Goal: Task Accomplishment & Management: Manage account settings

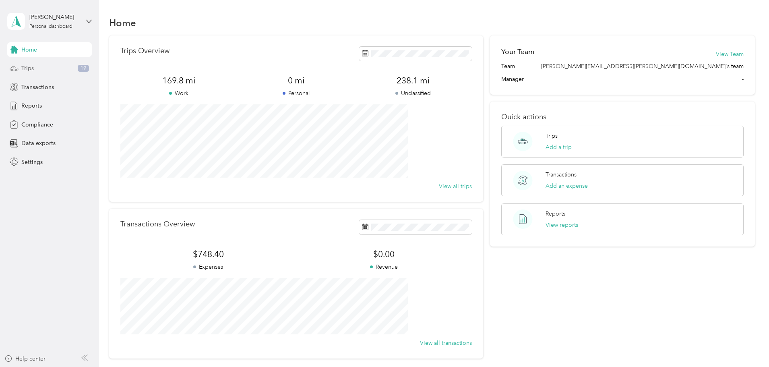
click at [27, 67] on span "Trips" at bounding box center [27, 68] width 12 height 8
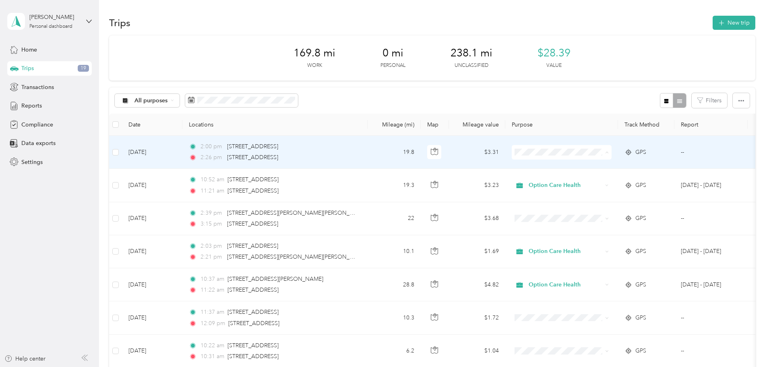
click at [253, 103] on span "Option Care Health" at bounding box center [623, 167] width 75 height 8
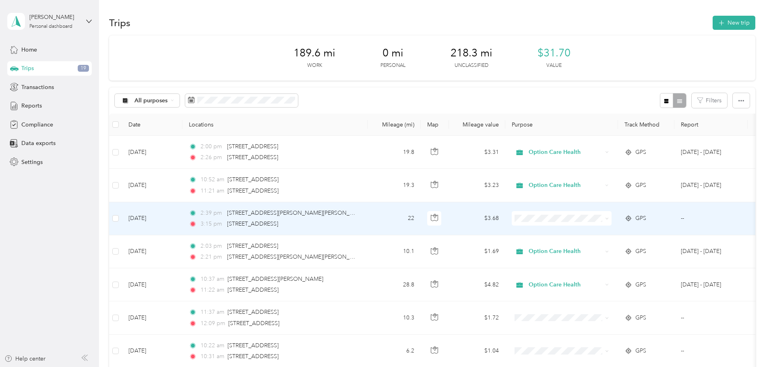
click at [253, 103] on span "Option Care Health" at bounding box center [623, 233] width 75 height 8
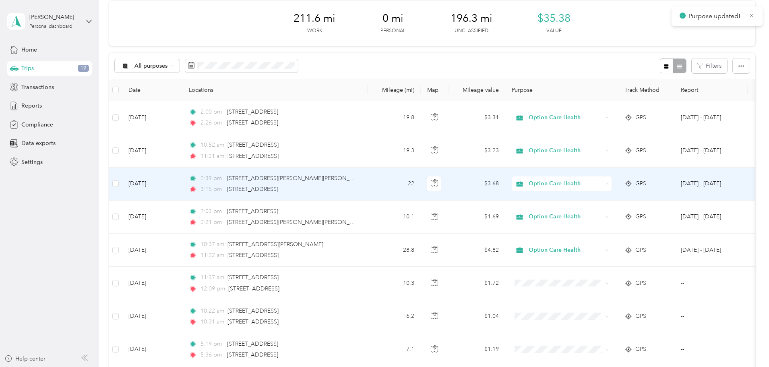
scroll to position [81, 0]
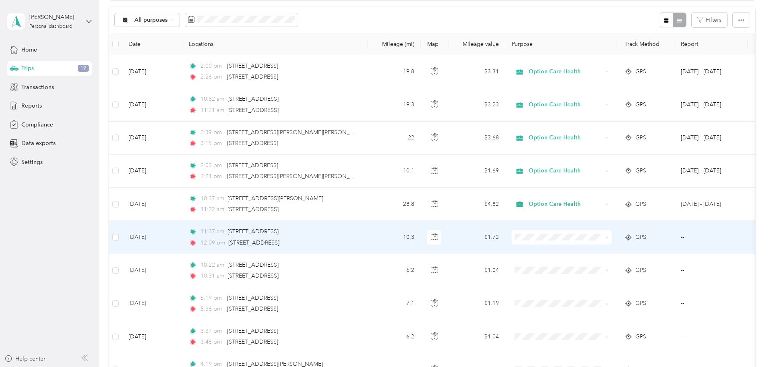
click at [253, 103] on span at bounding box center [562, 237] width 100 height 14
click at [253, 103] on icon at bounding box center [607, 238] width 4 height 4
click at [253, 103] on li "Personal" at bounding box center [615, 266] width 100 height 14
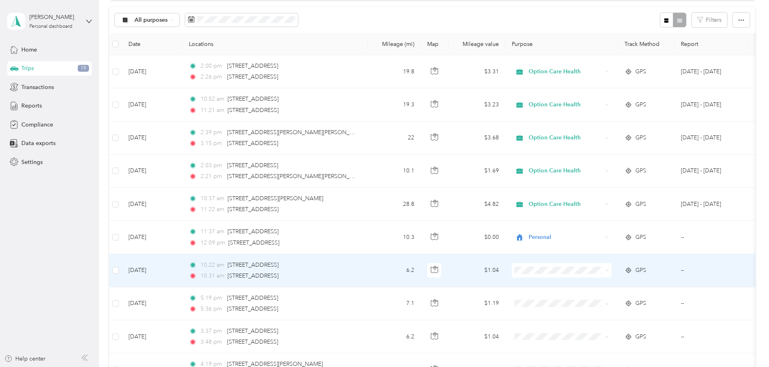
click at [253, 103] on span "Personal" at bounding box center [623, 299] width 75 height 8
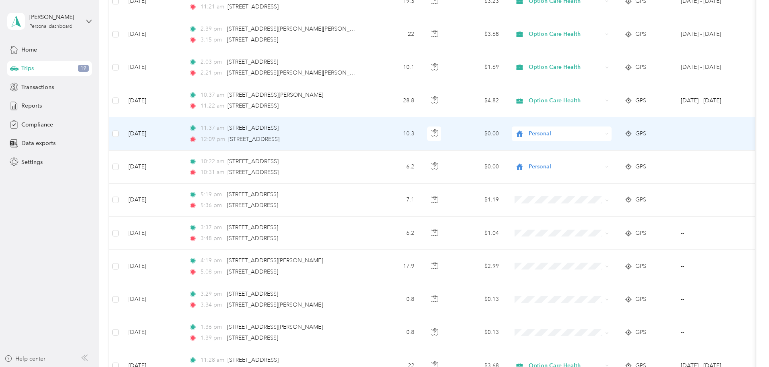
scroll to position [201, 0]
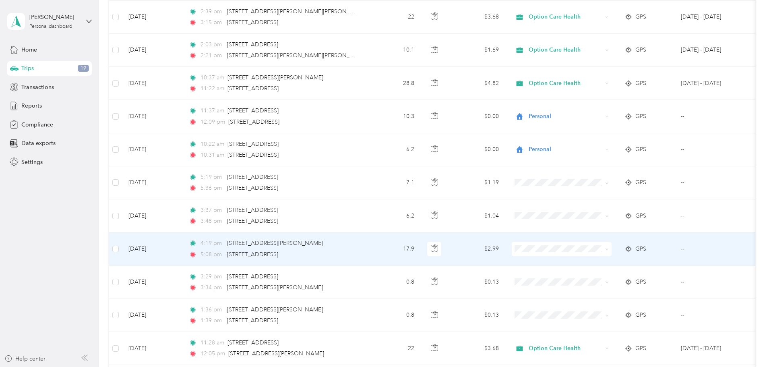
click at [253, 103] on span at bounding box center [605, 248] width 6 height 9
click at [253, 103] on icon at bounding box center [607, 249] width 4 height 4
click at [253, 103] on li "Option Care Health" at bounding box center [615, 264] width 100 height 14
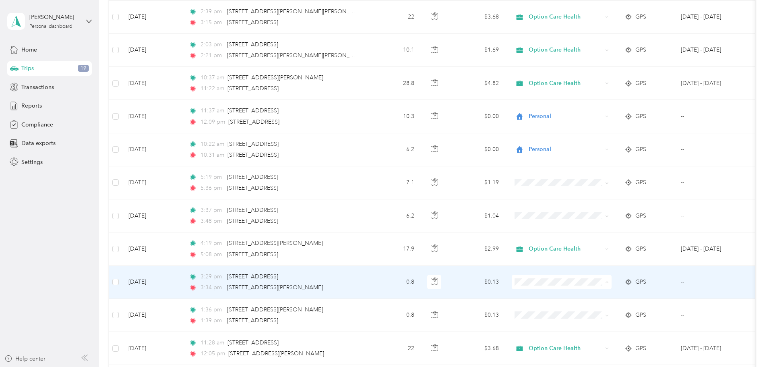
click at [253, 103] on li "Option Care Health" at bounding box center [615, 297] width 100 height 14
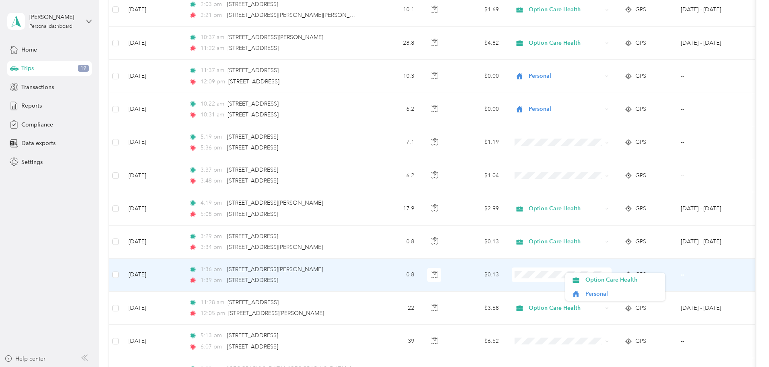
scroll to position [282, 0]
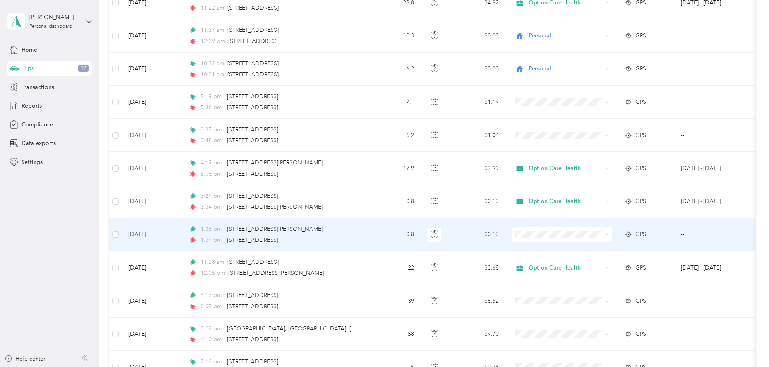
click at [253, 103] on span "Option Care Health" at bounding box center [623, 249] width 75 height 8
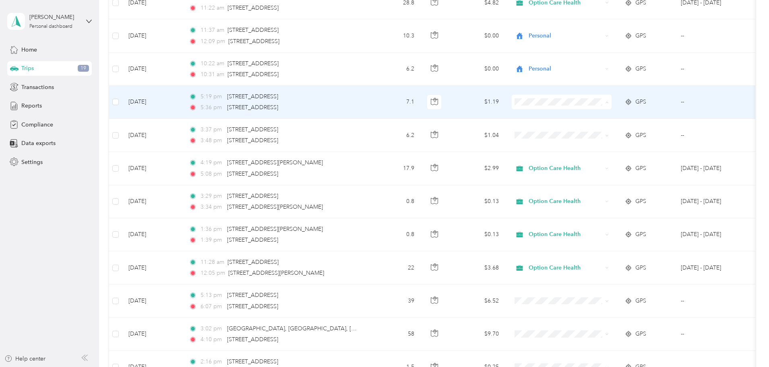
click at [253, 103] on span "Personal" at bounding box center [623, 131] width 75 height 8
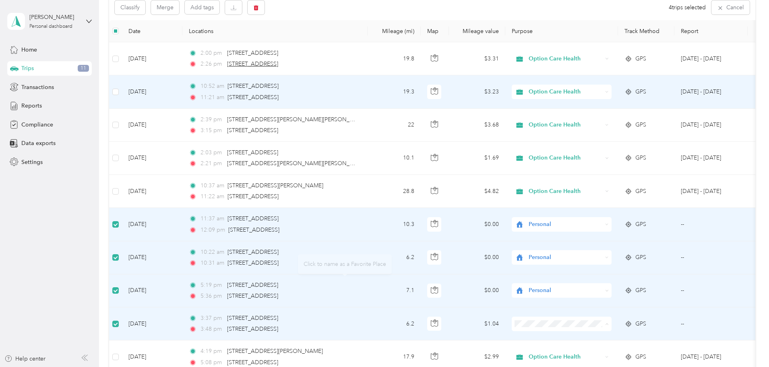
scroll to position [0, 0]
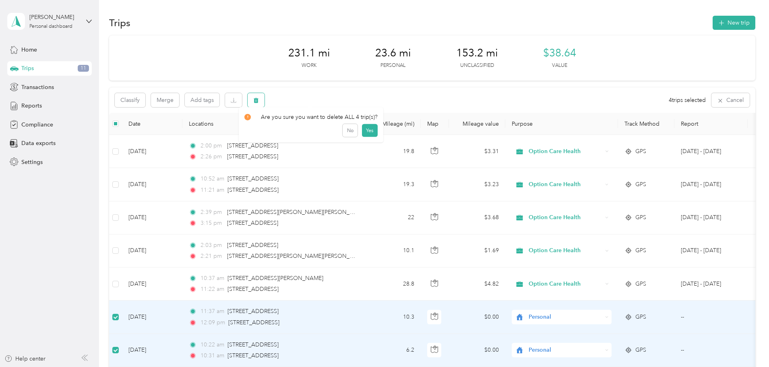
click at [253, 103] on icon "button" at bounding box center [256, 100] width 6 height 6
click at [253, 103] on button "Yes" at bounding box center [370, 133] width 16 height 13
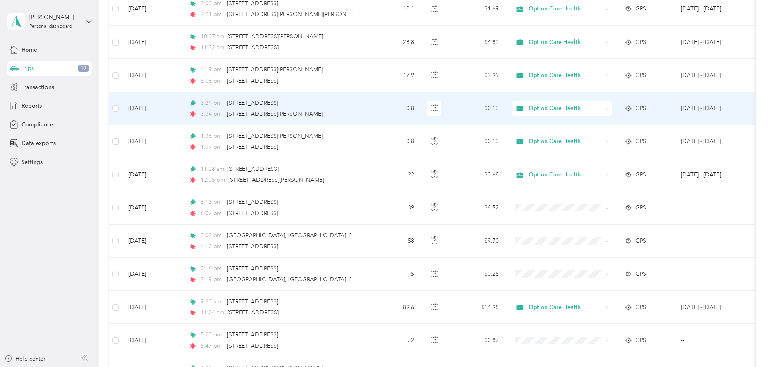
scroll to position [282, 0]
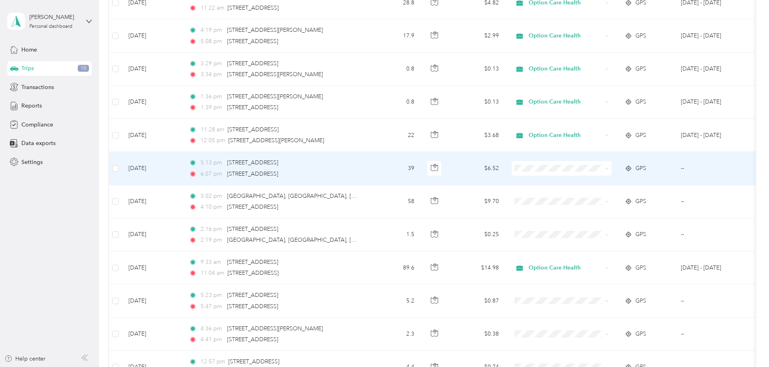
click at [253, 103] on td at bounding box center [561, 168] width 113 height 33
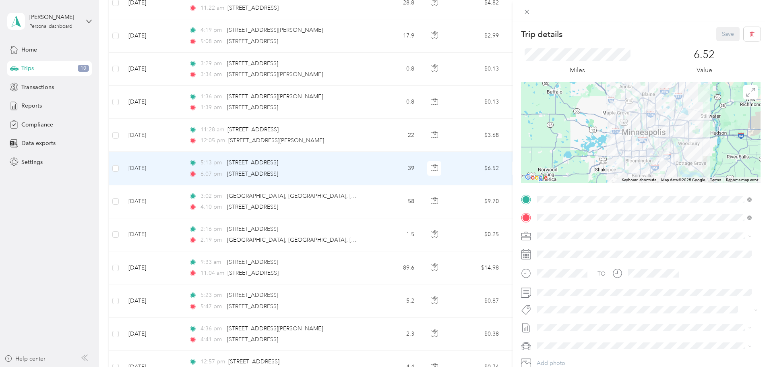
click at [253, 103] on div "Trip details Save This trip cannot be edited because it is either under review,…" at bounding box center [384, 183] width 769 height 367
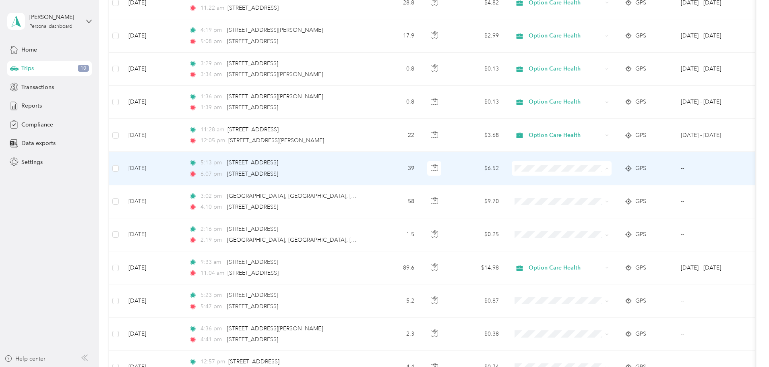
click at [253, 103] on span "Option Care Health" at bounding box center [623, 183] width 75 height 8
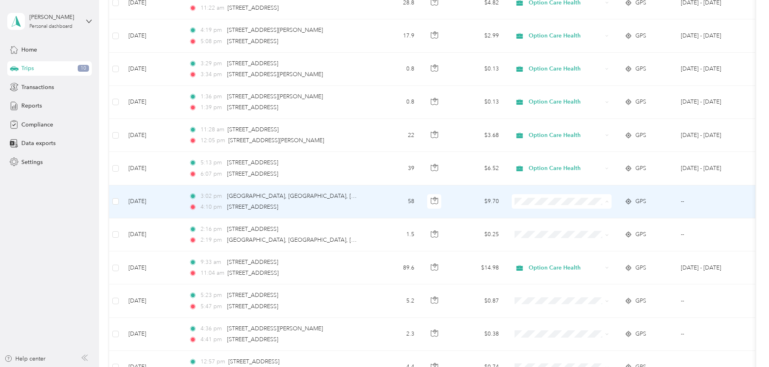
click at [253, 103] on span "Option Care Health" at bounding box center [623, 216] width 75 height 8
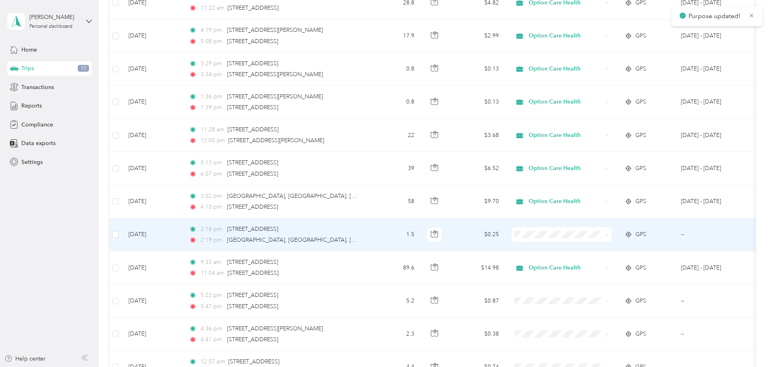
click at [253, 103] on span "Option Care Health" at bounding box center [623, 249] width 75 height 8
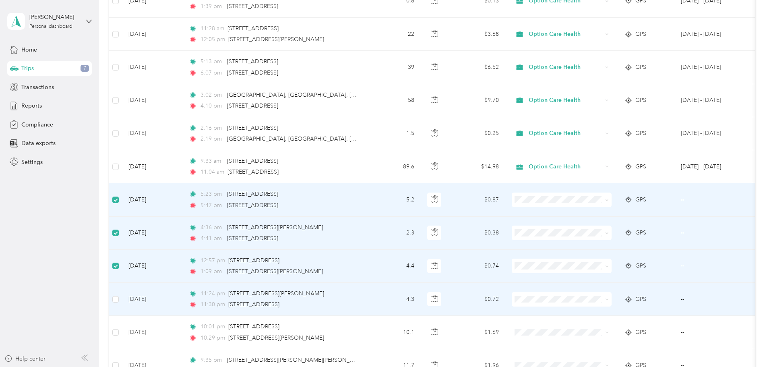
scroll to position [402, 0]
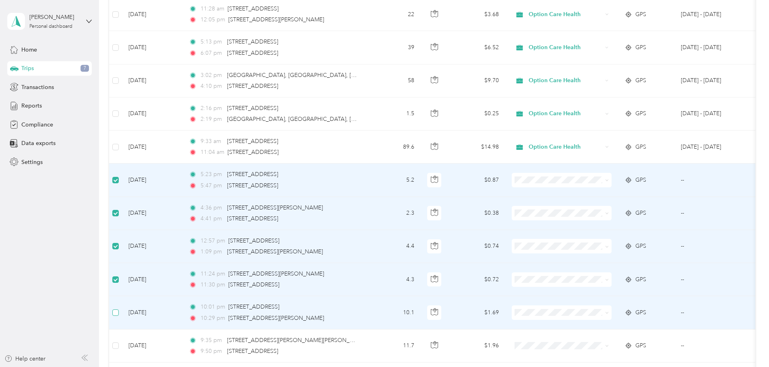
click at [119, 103] on label at bounding box center [115, 312] width 6 height 9
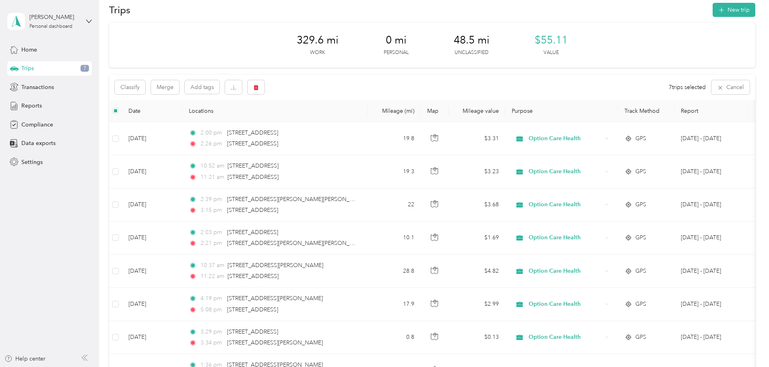
scroll to position [0, 0]
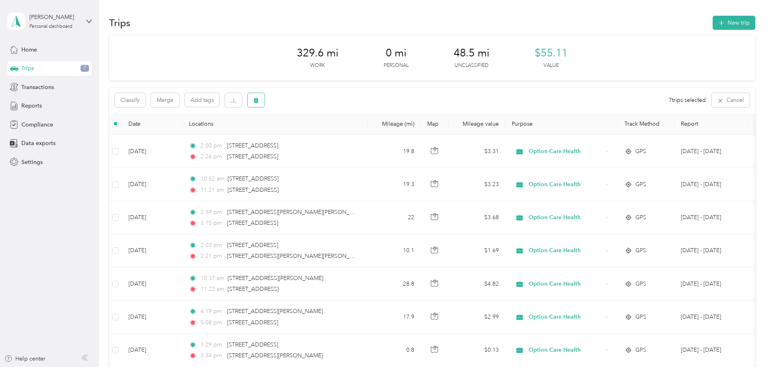
click at [253, 102] on icon "button" at bounding box center [256, 100] width 5 height 5
click at [253, 103] on button "Yes" at bounding box center [370, 133] width 16 height 13
click at [168, 103] on span "All purposes" at bounding box center [151, 101] width 33 height 6
click at [224, 103] on li "Option Care Health" at bounding box center [207, 143] width 78 height 14
click at [253, 101] on icon "button" at bounding box center [666, 101] width 4 height 4
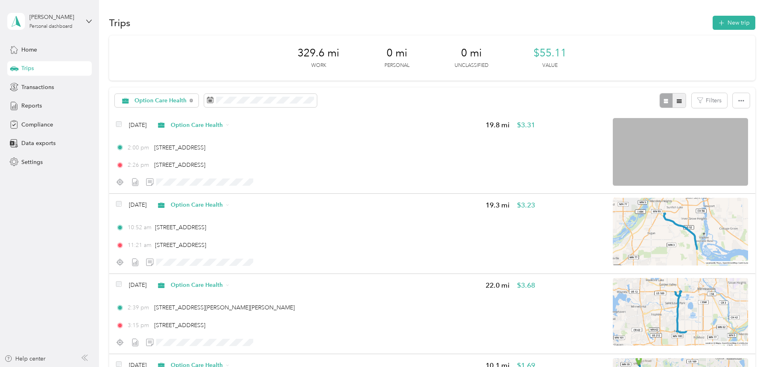
click at [253, 102] on icon "button" at bounding box center [680, 101] width 6 height 6
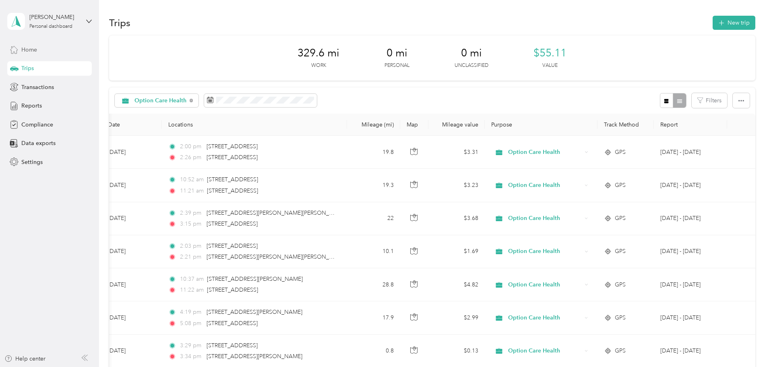
click at [28, 51] on span "Home" at bounding box center [29, 50] width 16 height 8
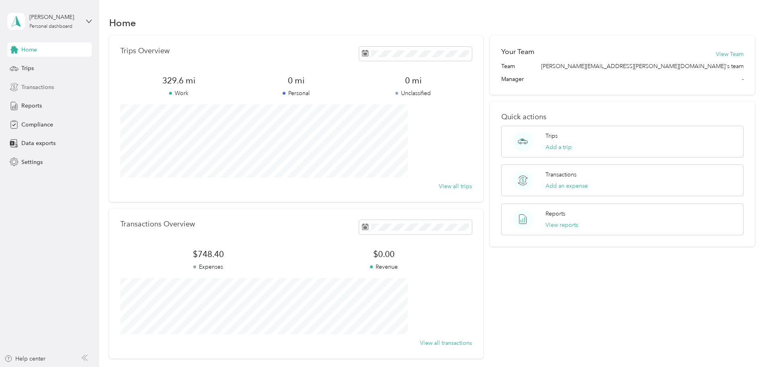
click at [19, 89] on div "Transactions" at bounding box center [49, 87] width 85 height 14
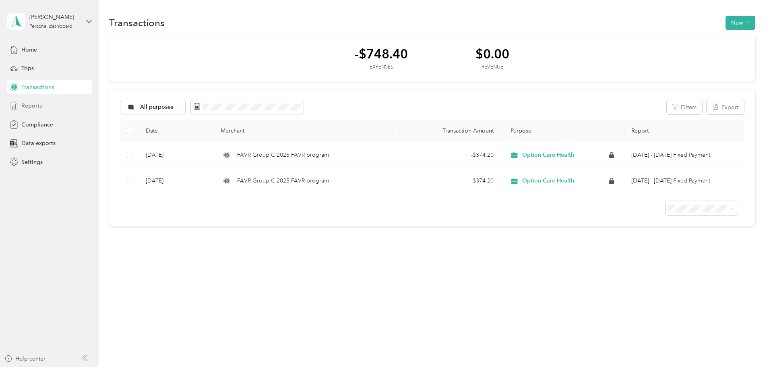
click at [25, 103] on span "Reports" at bounding box center [31, 105] width 21 height 8
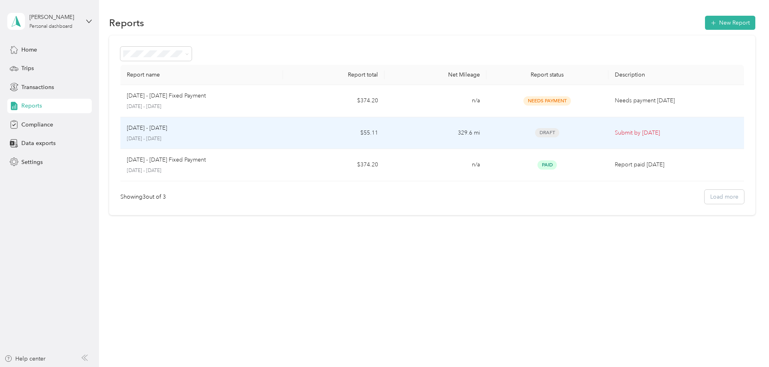
click at [253, 103] on p "Submit by [DATE]" at bounding box center [676, 132] width 123 height 9
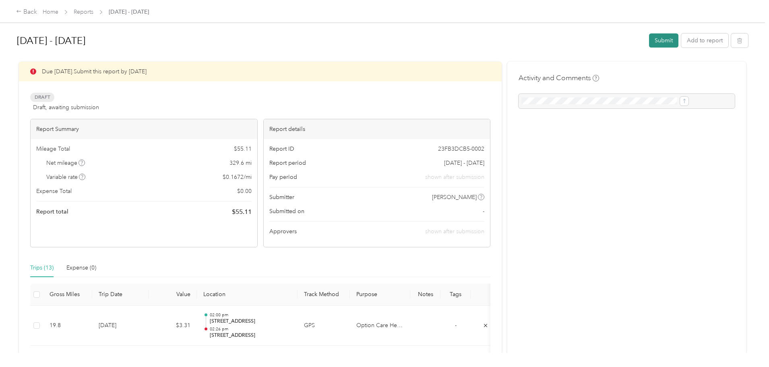
click at [253, 39] on button "Submit" at bounding box center [663, 40] width 29 height 14
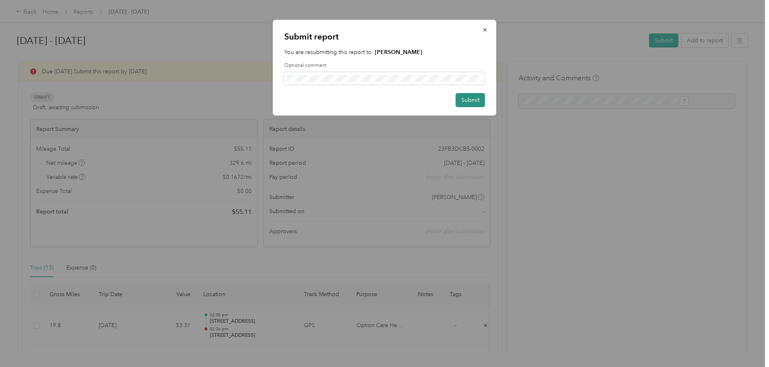
click at [253, 101] on button "Submit" at bounding box center [470, 100] width 29 height 14
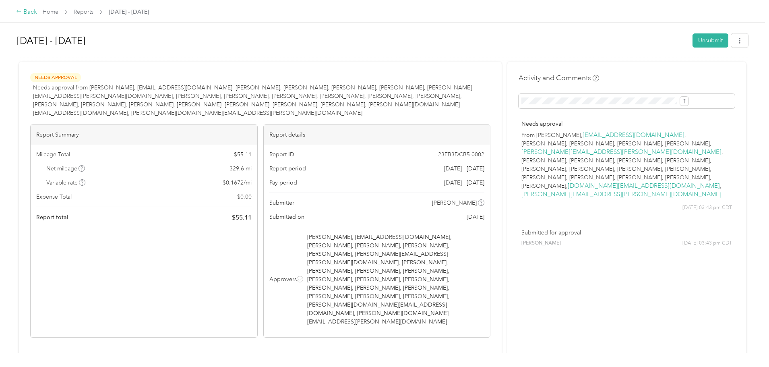
click at [37, 12] on div "Back" at bounding box center [26, 12] width 21 height 10
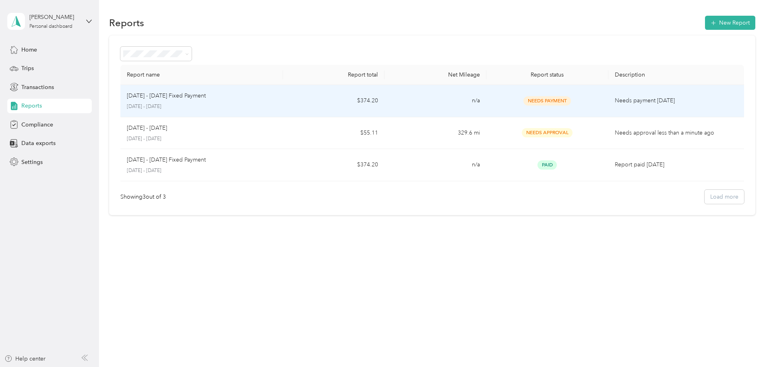
click at [253, 100] on p "Needs payment [DATE]" at bounding box center [676, 100] width 123 height 9
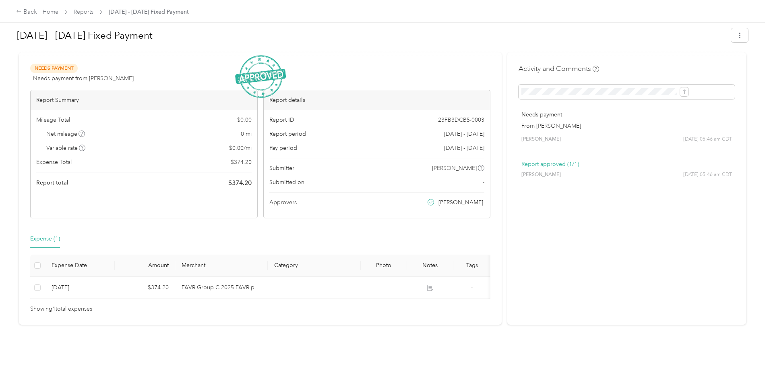
scroll to position [21, 0]
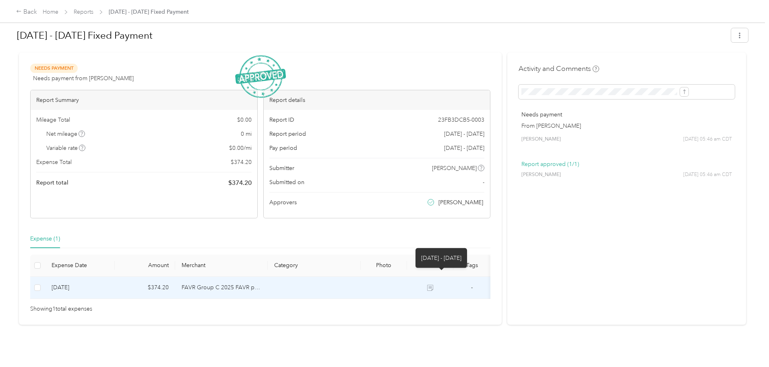
click at [253, 103] on icon at bounding box center [430, 288] width 6 height 6
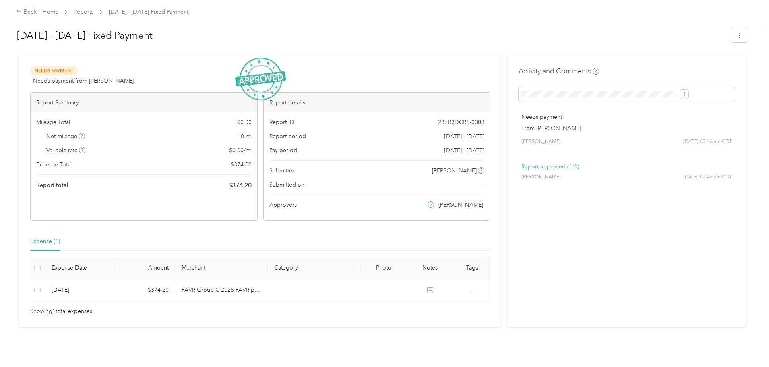
scroll to position [0, 0]
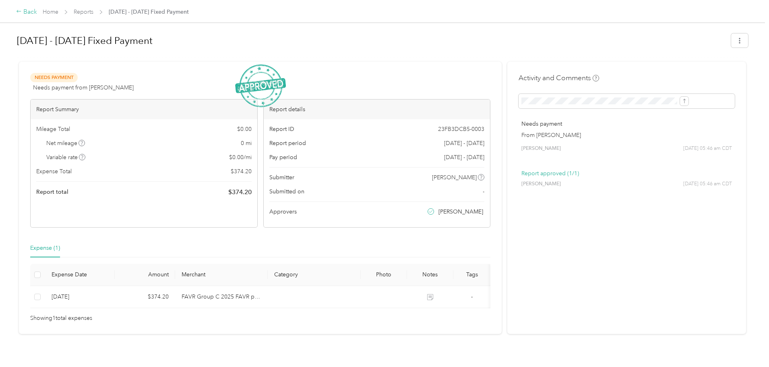
click at [37, 12] on div "Back" at bounding box center [26, 12] width 21 height 10
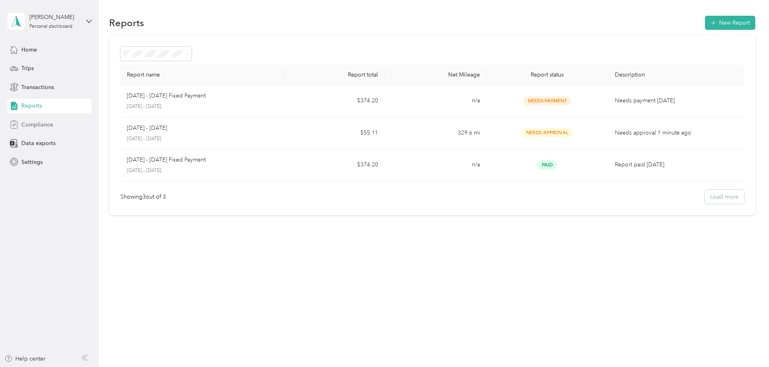
click at [29, 103] on span "Compliance" at bounding box center [37, 124] width 32 height 8
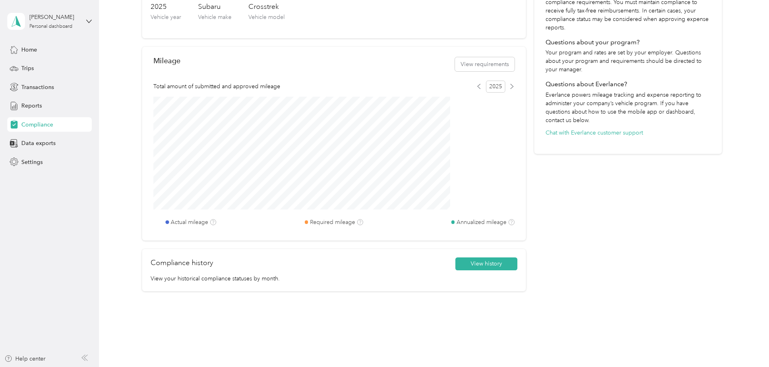
scroll to position [236, 0]
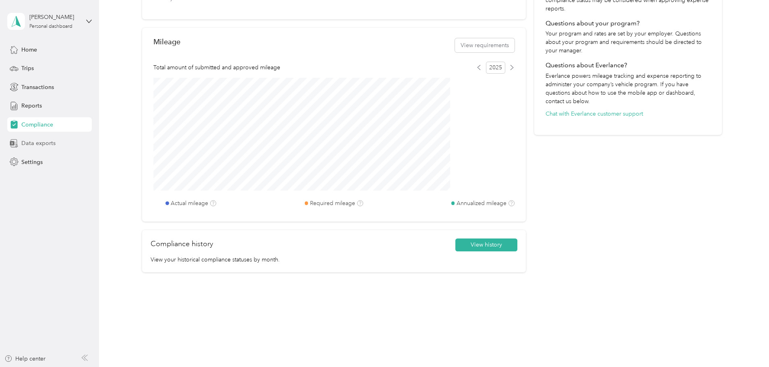
click at [18, 103] on icon at bounding box center [14, 143] width 9 height 9
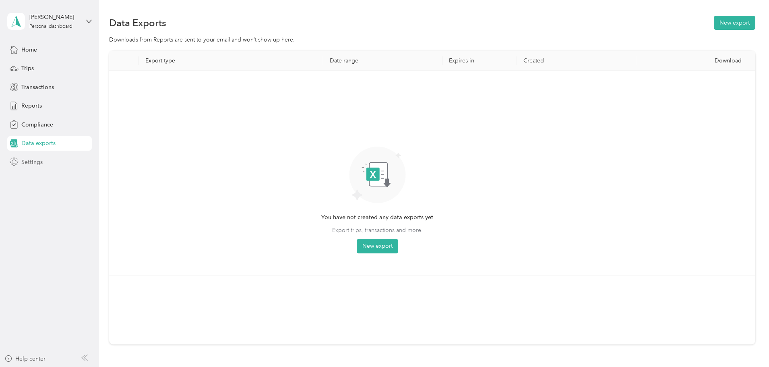
click at [28, 103] on span "Settings" at bounding box center [31, 162] width 21 height 8
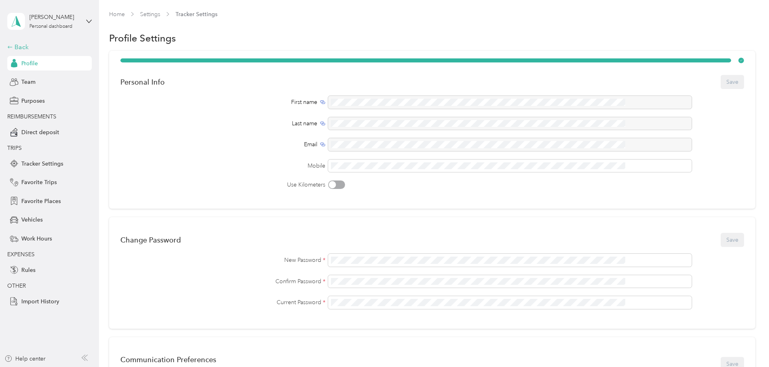
click at [19, 48] on div "Back" at bounding box center [47, 47] width 81 height 10
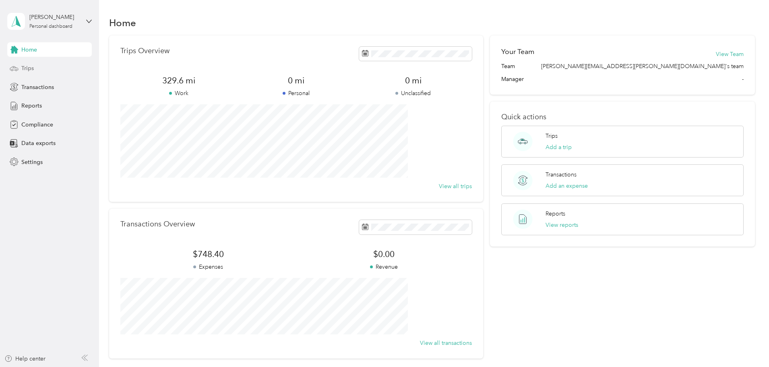
click at [25, 71] on span "Trips" at bounding box center [27, 68] width 12 height 8
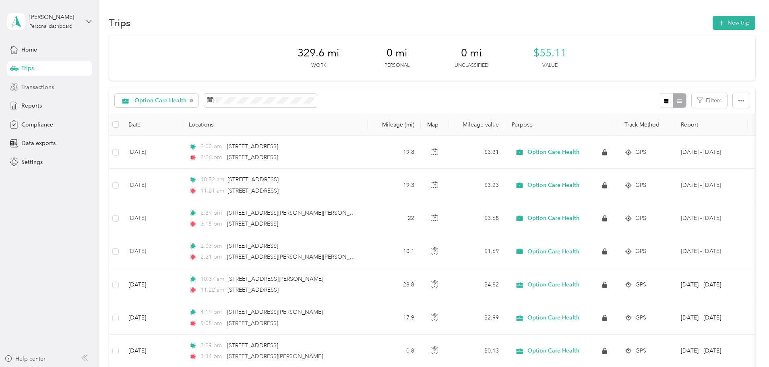
click at [24, 90] on span "Transactions" at bounding box center [37, 87] width 33 height 8
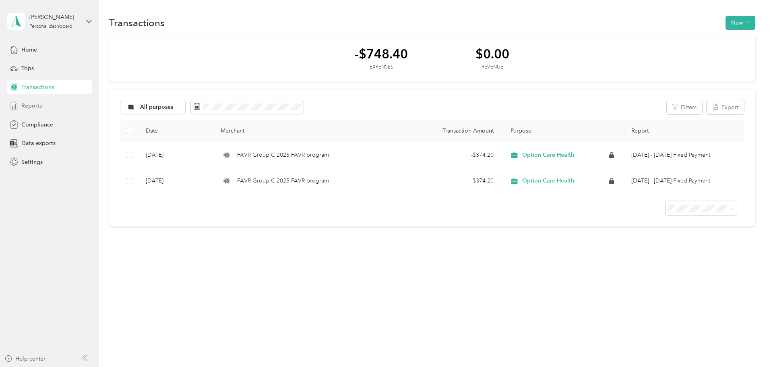
click at [26, 103] on span "Reports" at bounding box center [31, 105] width 21 height 8
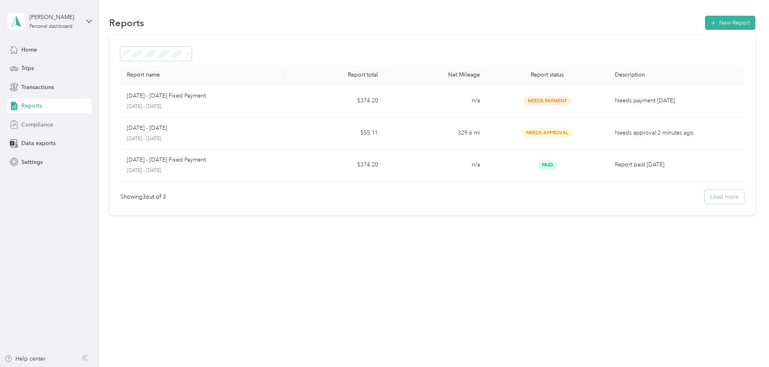
click at [27, 103] on span "Compliance" at bounding box center [37, 124] width 32 height 8
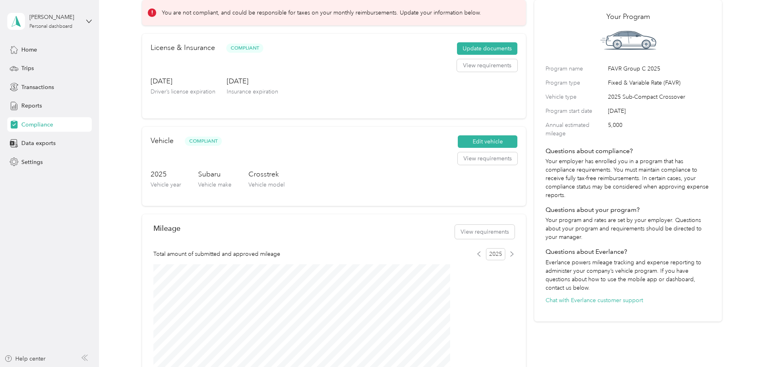
scroll to position [121, 0]
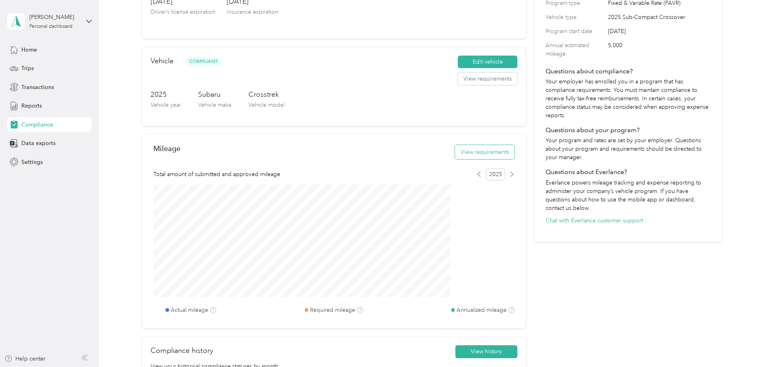
click at [253, 103] on button "View requirements" at bounding box center [485, 152] width 60 height 14
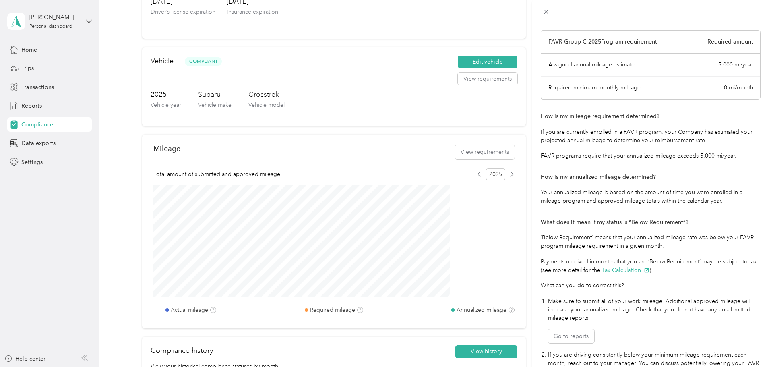
scroll to position [96, 0]
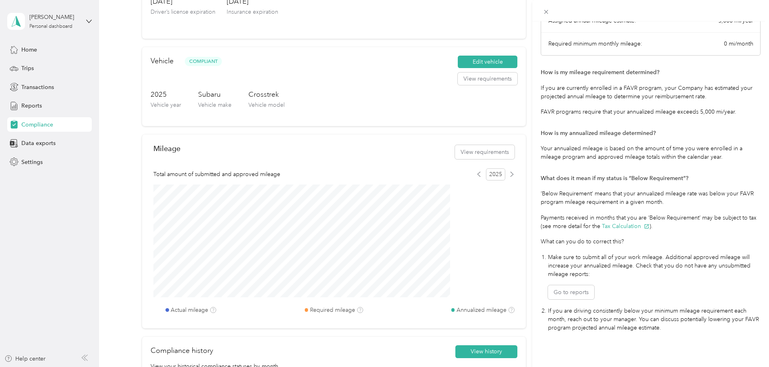
click at [146, 103] on div "Mileage Requirements These requirements are set by your Company. If you have an…" at bounding box center [384, 183] width 769 height 367
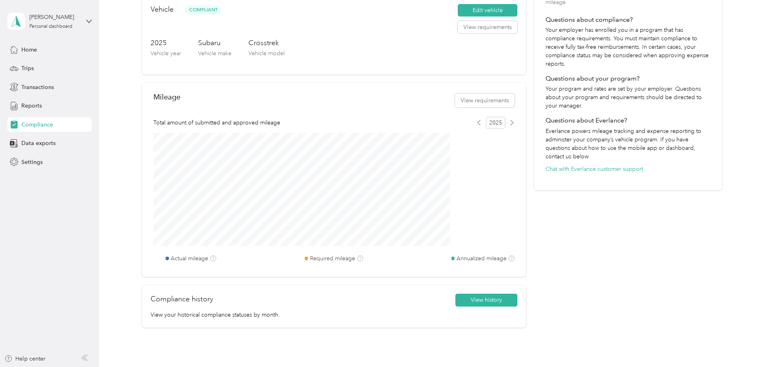
scroll to position [236, 0]
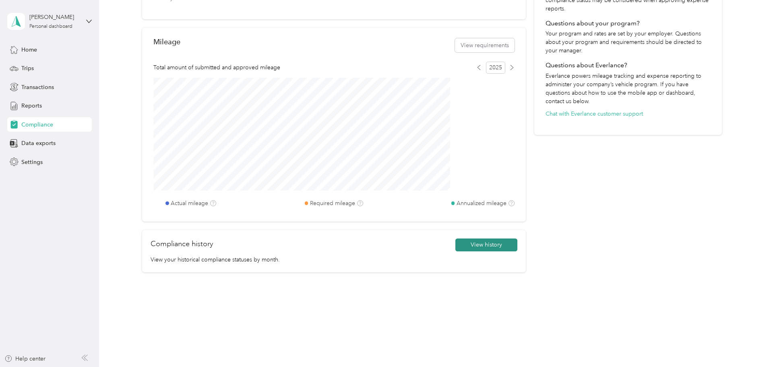
click at [253, 103] on button "View history" at bounding box center [486, 244] width 62 height 13
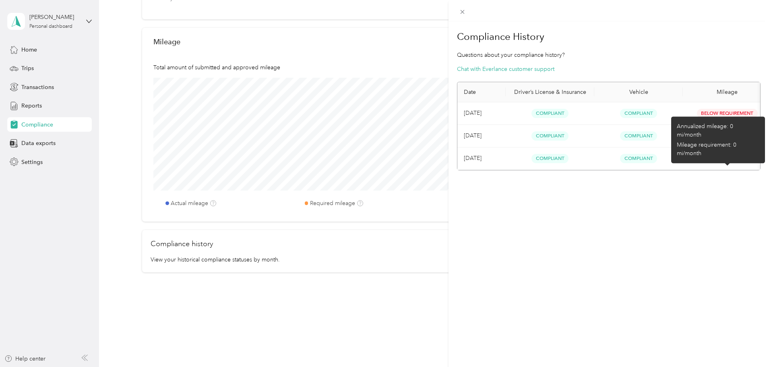
click at [253, 103] on div "Compliance History Questions about your compliance history? Chat with Everlance…" at bounding box center [609, 204] width 321 height 367
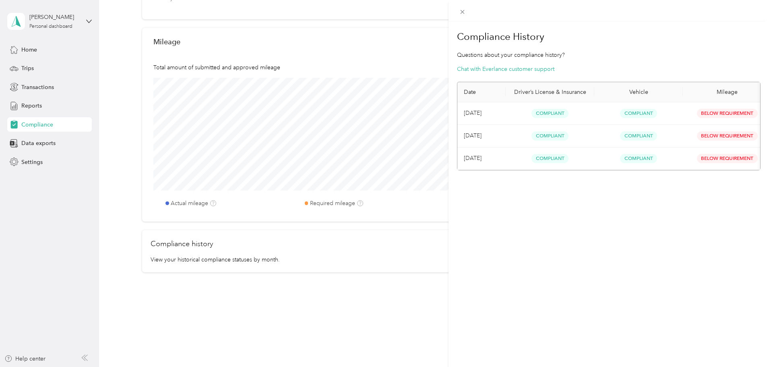
click at [22, 46] on div "Compliance History Questions about your compliance history? Chat with Everlance…" at bounding box center [384, 183] width 769 height 367
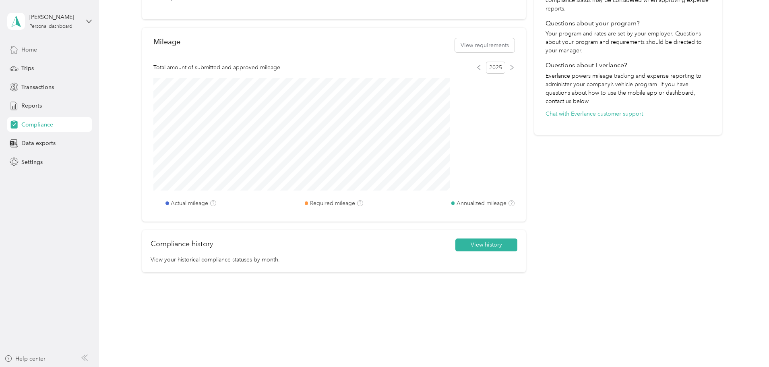
click at [25, 46] on span "Home" at bounding box center [29, 50] width 16 height 8
